Goal: Transaction & Acquisition: Purchase product/service

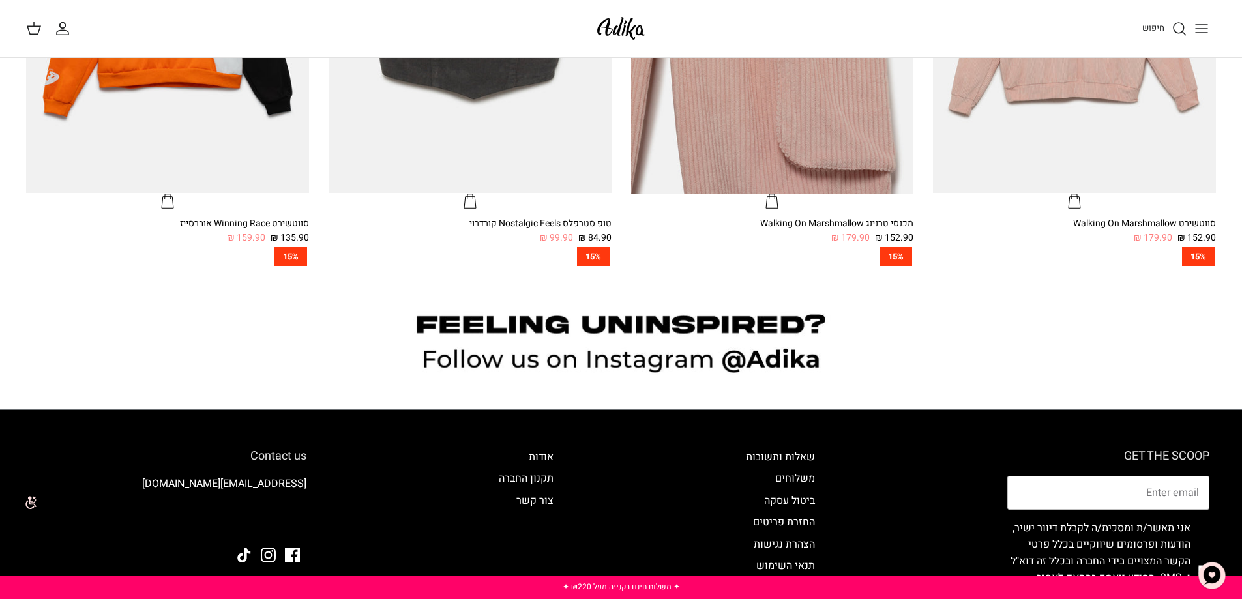
scroll to position [978, 0]
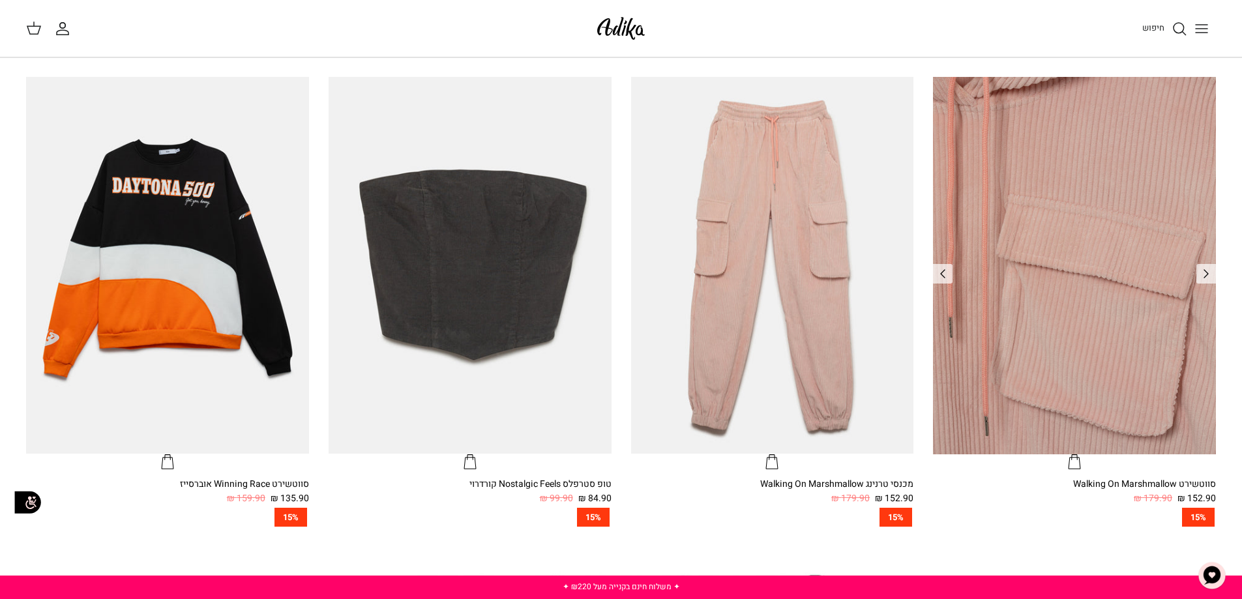
click at [1017, 385] on img "סווטשירט Walking On Marshmallow" at bounding box center [1074, 265] width 283 height 377
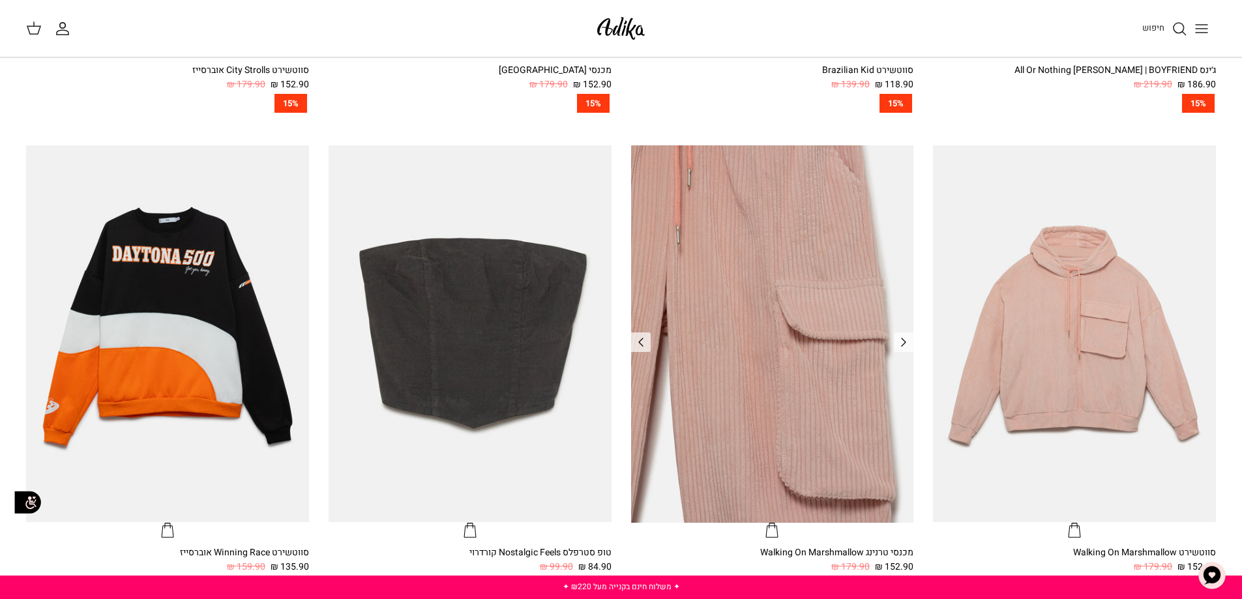
scroll to position [1301, 0]
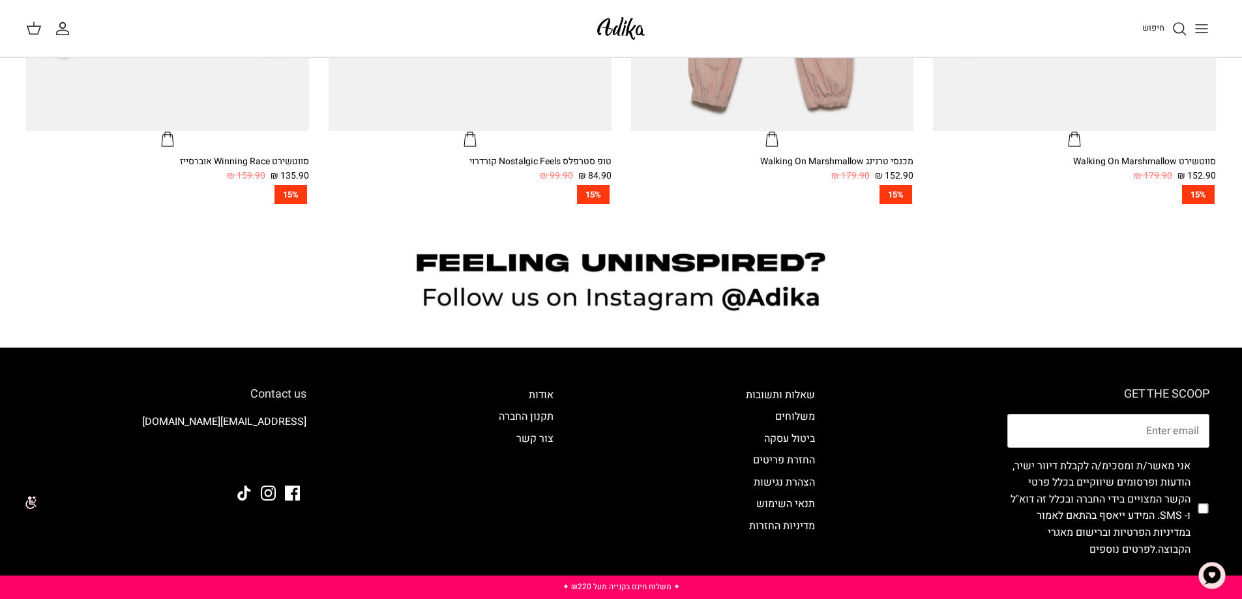
click at [1208, 22] on icon "Toggle menu" at bounding box center [1202, 29] width 16 height 16
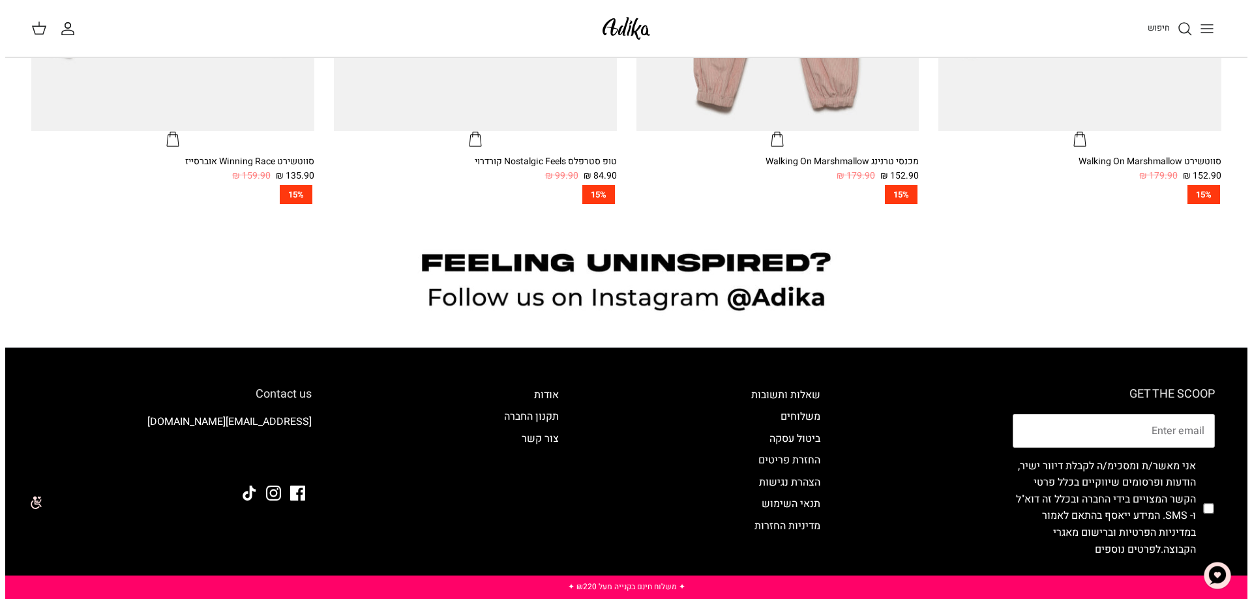
scroll to position [1304, 0]
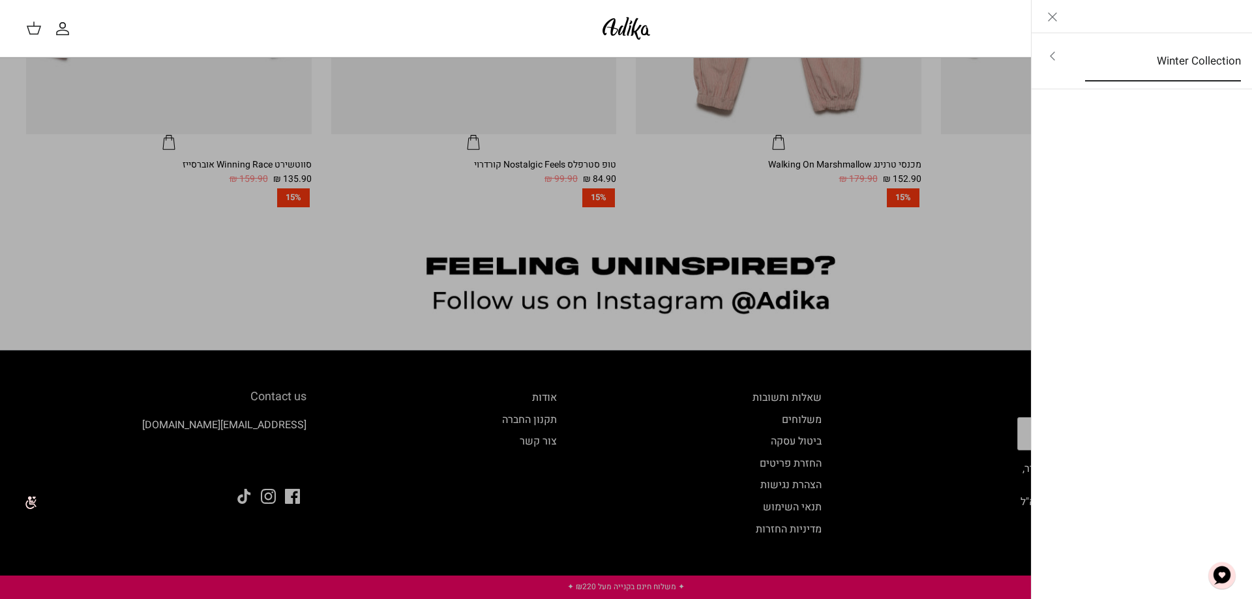
click at [1191, 59] on link "Winter Collection" at bounding box center [1162, 61] width 179 height 40
click at [1182, 60] on link "לכל הפריטים" at bounding box center [1142, 57] width 208 height 33
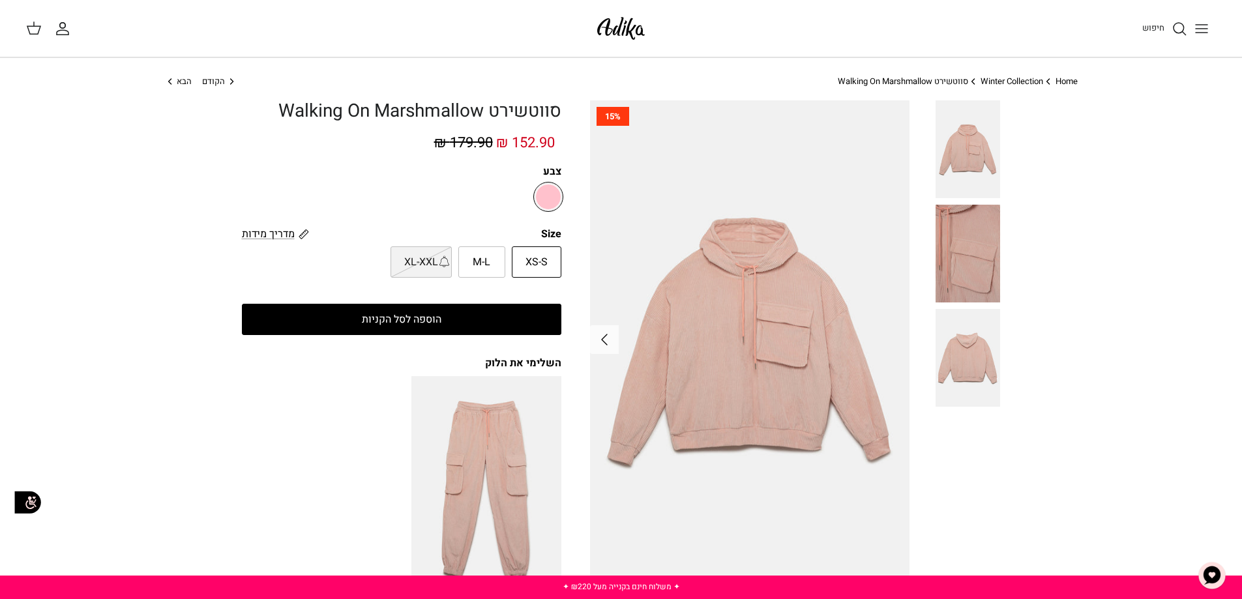
click at [442, 260] on label "XL-XXL" at bounding box center [421, 261] width 61 height 31
click at [558, 250] on input "XL-XXL" at bounding box center [562, 246] width 8 height 8
radio input "true"
click at [486, 265] on span "M-L" at bounding box center [482, 262] width 18 height 17
click at [558, 250] on input "M-L" at bounding box center [562, 246] width 8 height 8
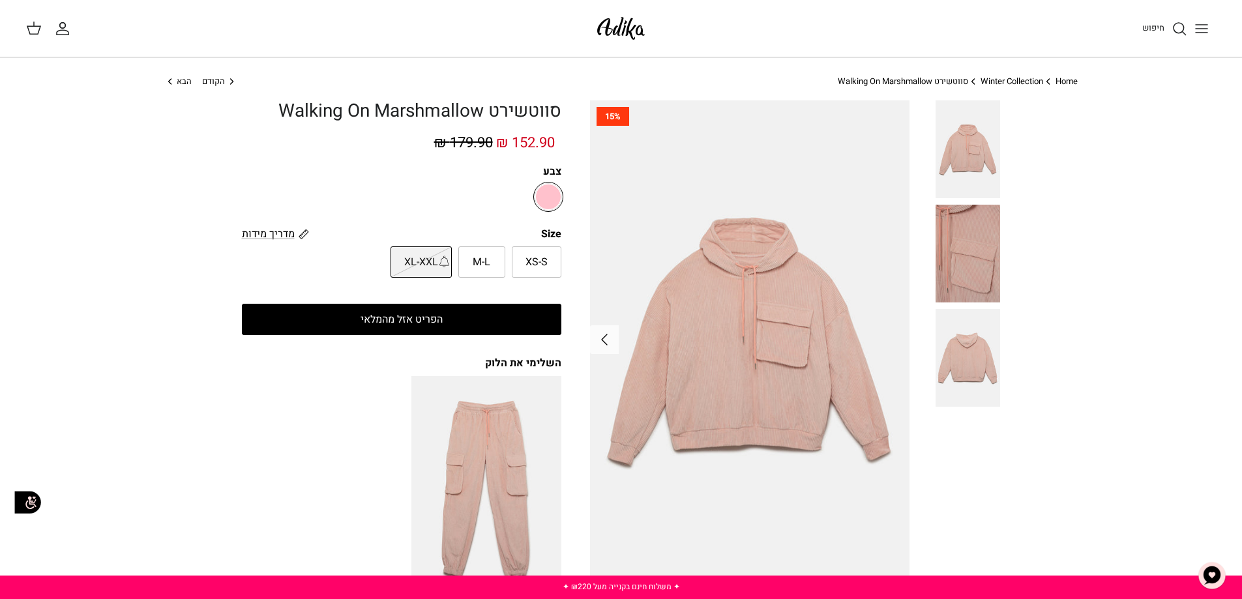
radio input "true"
click at [528, 316] on button "הוספה לסל הקניות" at bounding box center [402, 319] width 320 height 31
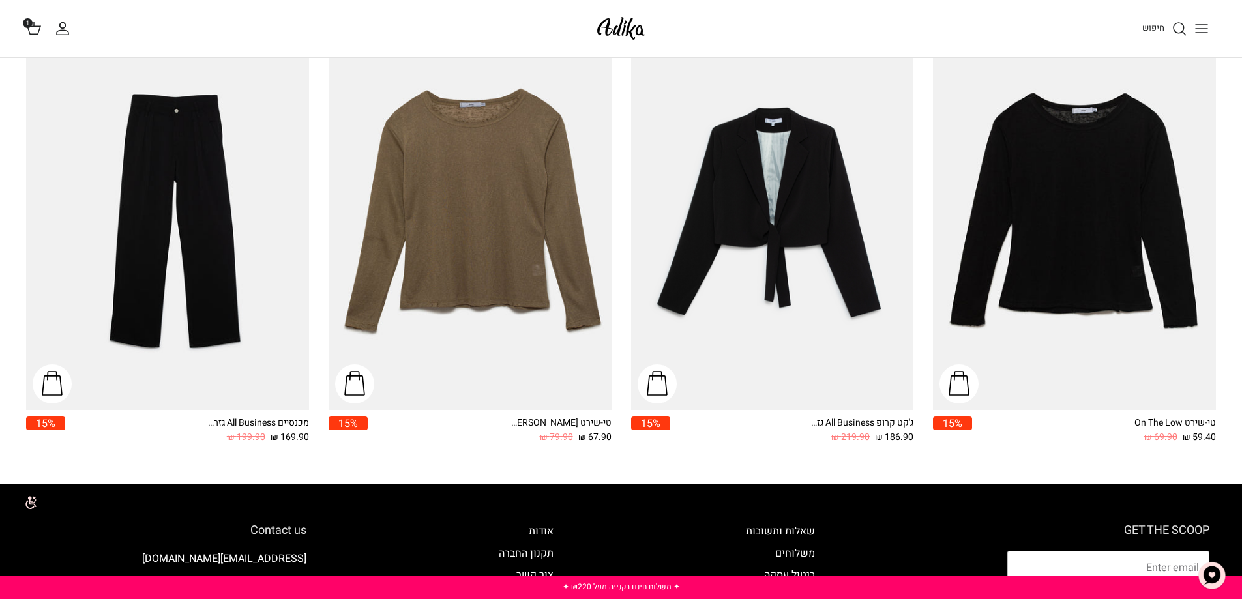
scroll to position [2087, 0]
